Goal: Task Accomplishment & Management: Manage account settings

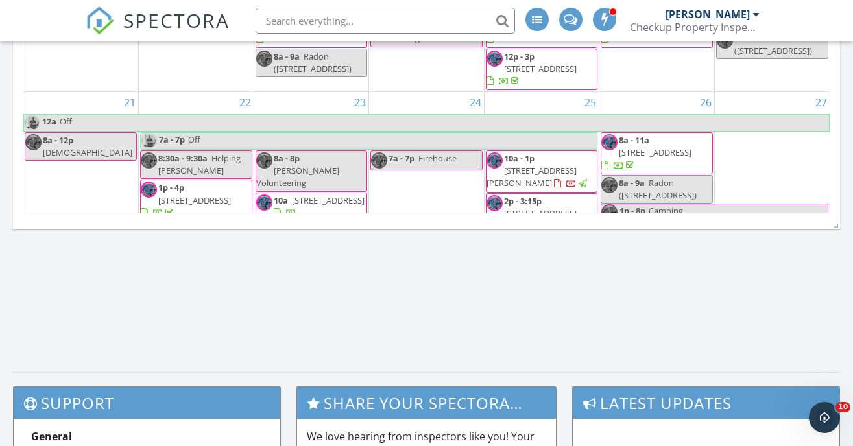
click at [191, 22] on span "SPECTORA" at bounding box center [176, 19] width 106 height 27
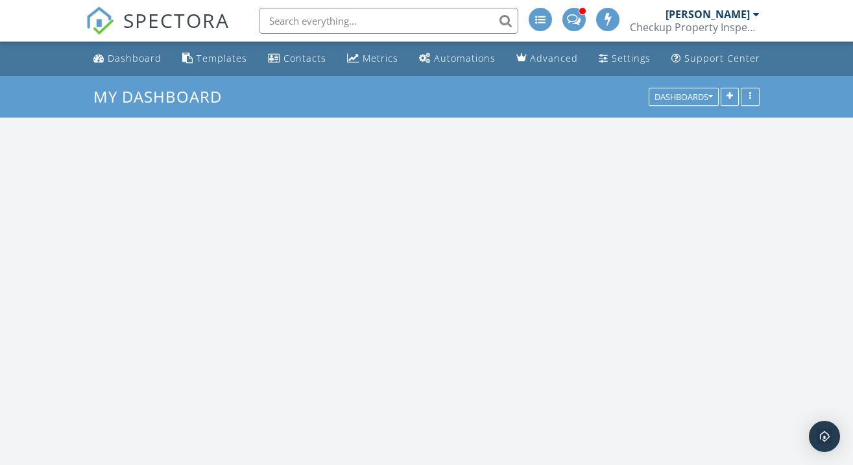
scroll to position [1279, 854]
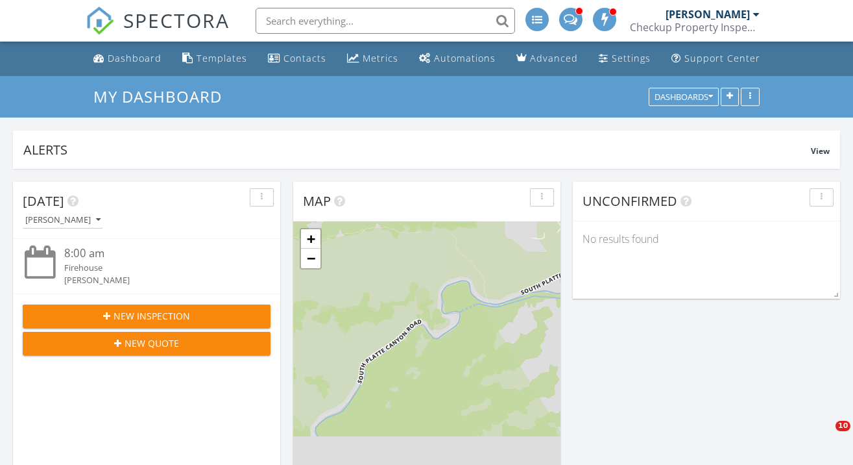
click at [556, 18] on li at bounding box center [571, 21] width 34 height 42
click at [568, 19] on span at bounding box center [571, 18] width 14 height 12
click at [564, 19] on span at bounding box center [571, 18] width 14 height 12
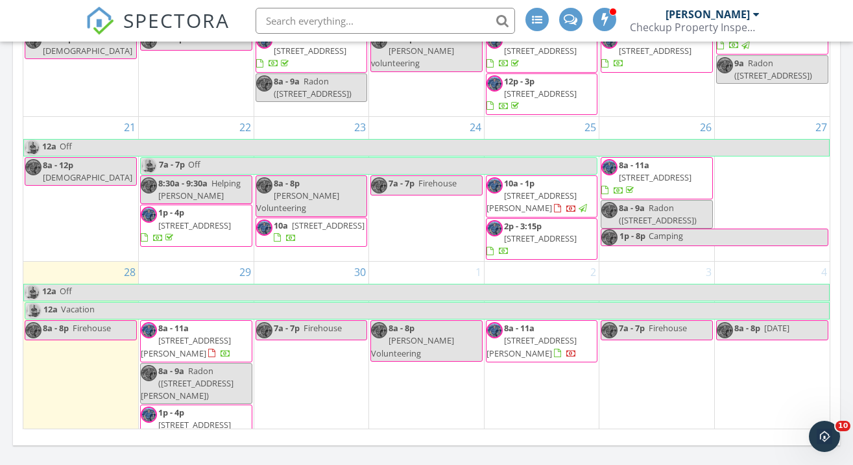
scroll to position [873, 0]
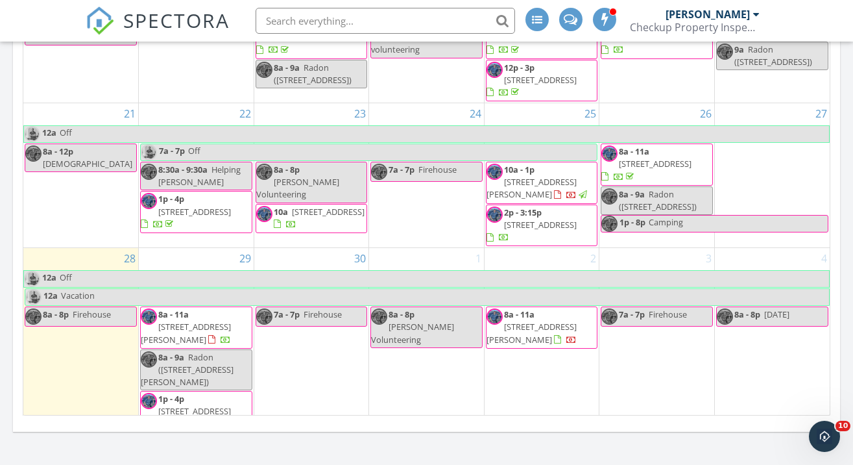
click at [528, 321] on span "[STREET_ADDRESS][PERSON_NAME]" at bounding box center [532, 333] width 90 height 24
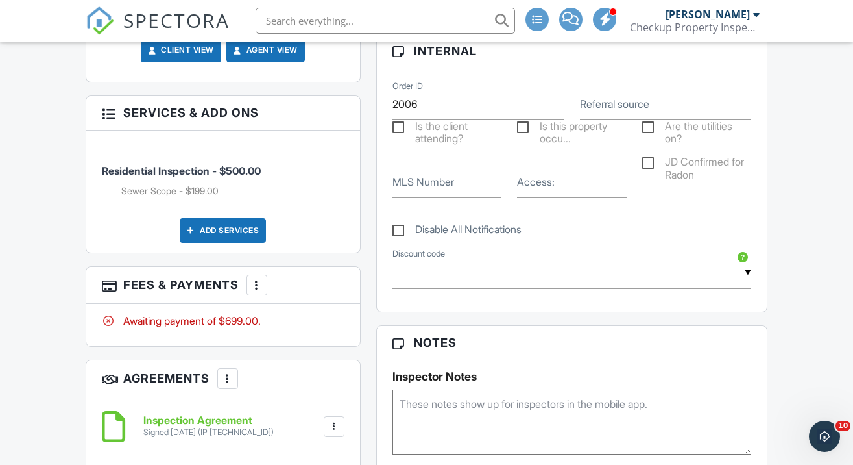
scroll to position [738, 0]
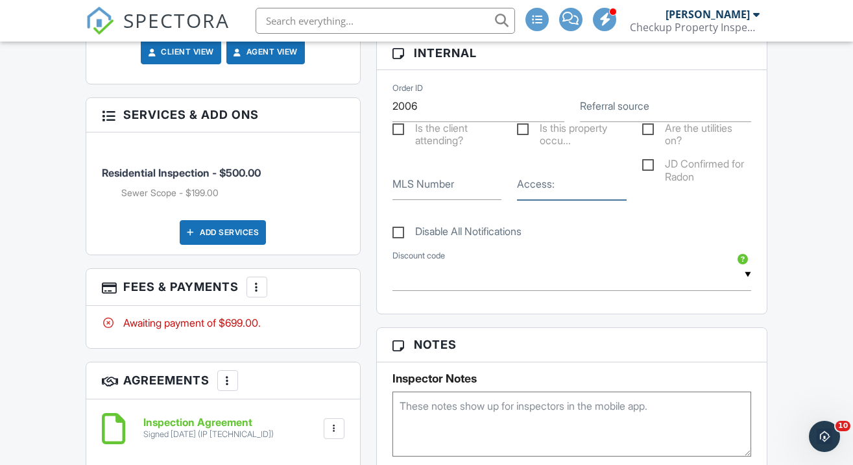
click at [533, 174] on input "Access:" at bounding box center [572, 184] width 110 height 32
type input "9234 at garage lockbox"
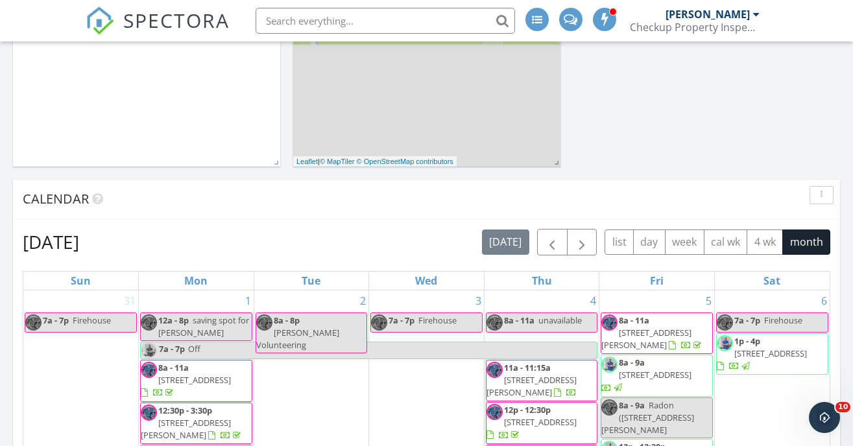
scroll to position [461, 0]
